Goal: Check status

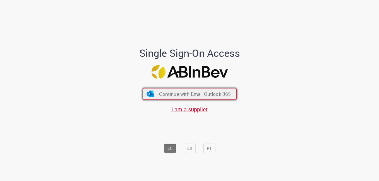
click at [181, 96] on span "Continue with Email Outlook 365" at bounding box center [195, 94] width 72 height 6
